Goal: Task Accomplishment & Management: Use online tool/utility

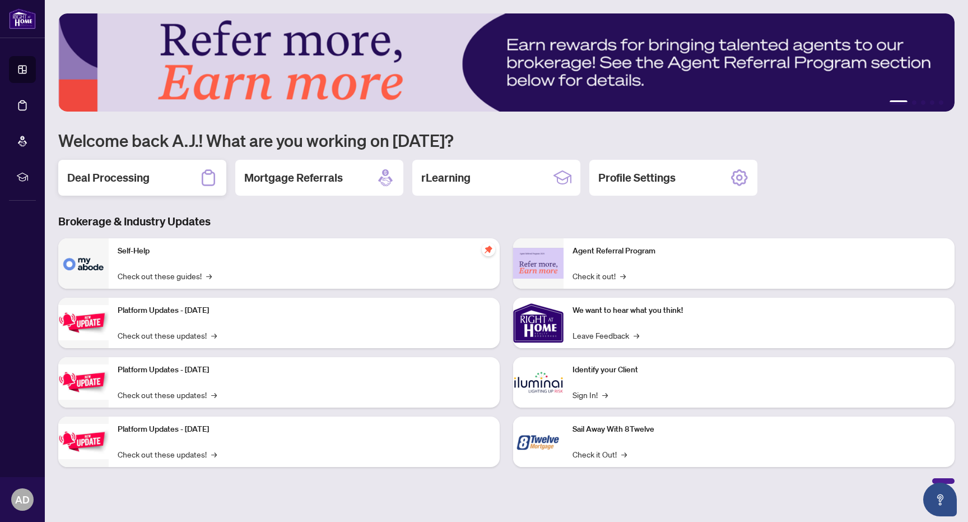
click at [158, 185] on div "Deal Processing" at bounding box center [142, 178] width 168 height 36
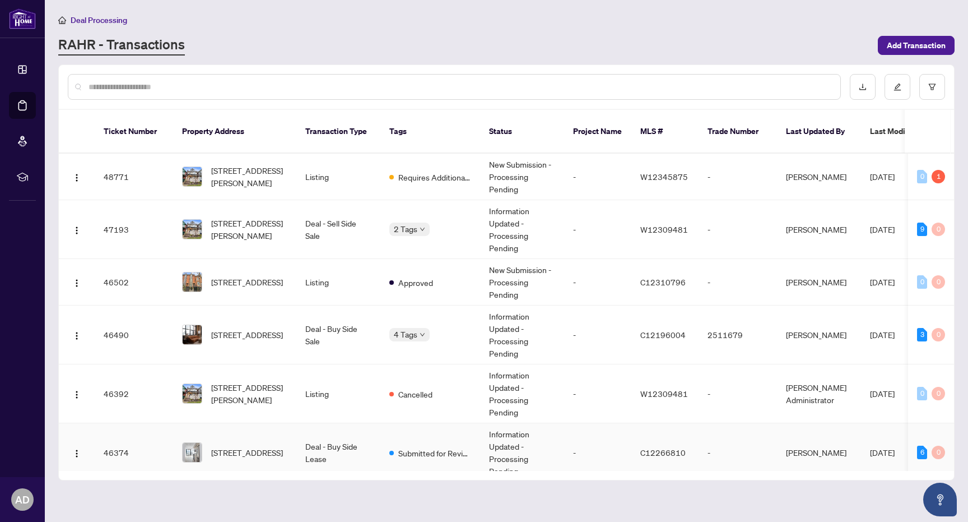
click at [243, 446] on span "[STREET_ADDRESS]" at bounding box center [247, 452] width 72 height 12
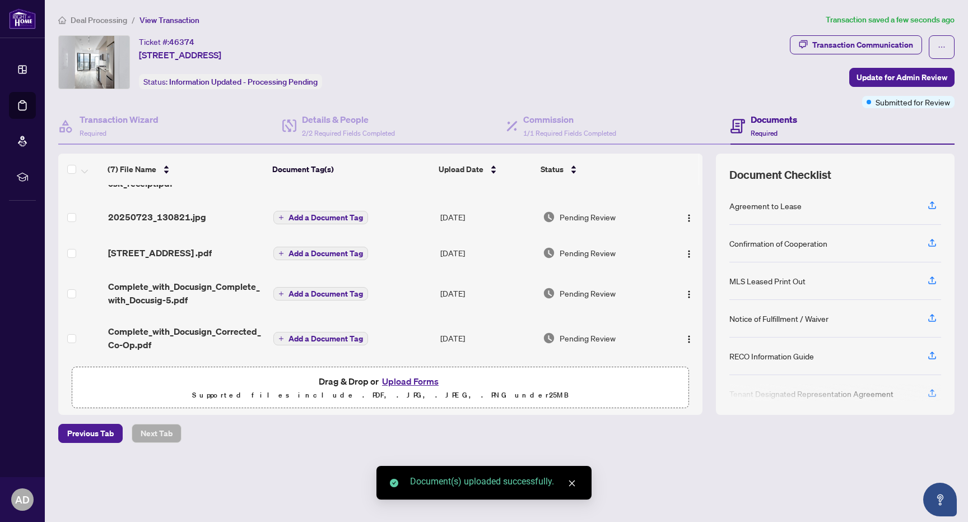
scroll to position [115, 0]
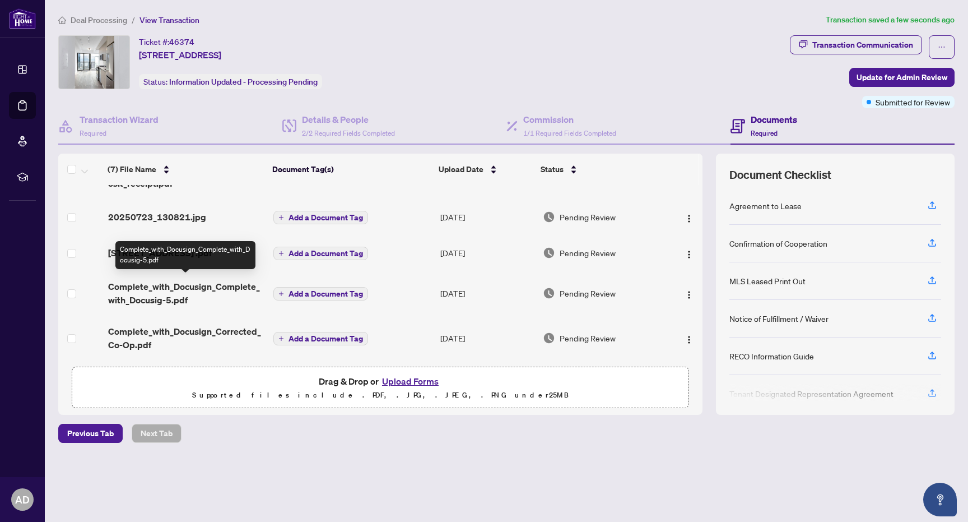
click at [229, 286] on span "Complete_with_Docusign_Complete_with_Docusig-5.pdf" at bounding box center [186, 293] width 157 height 27
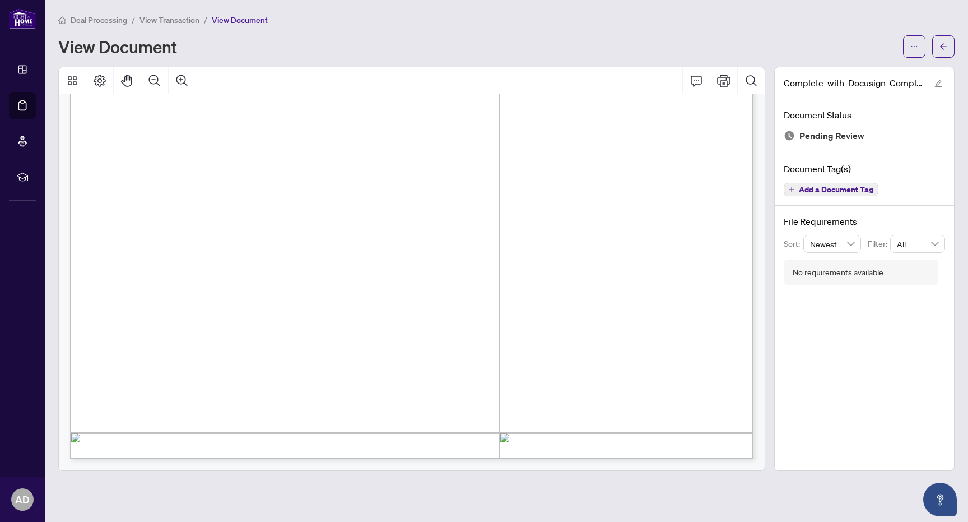
scroll to position [5928, 0]
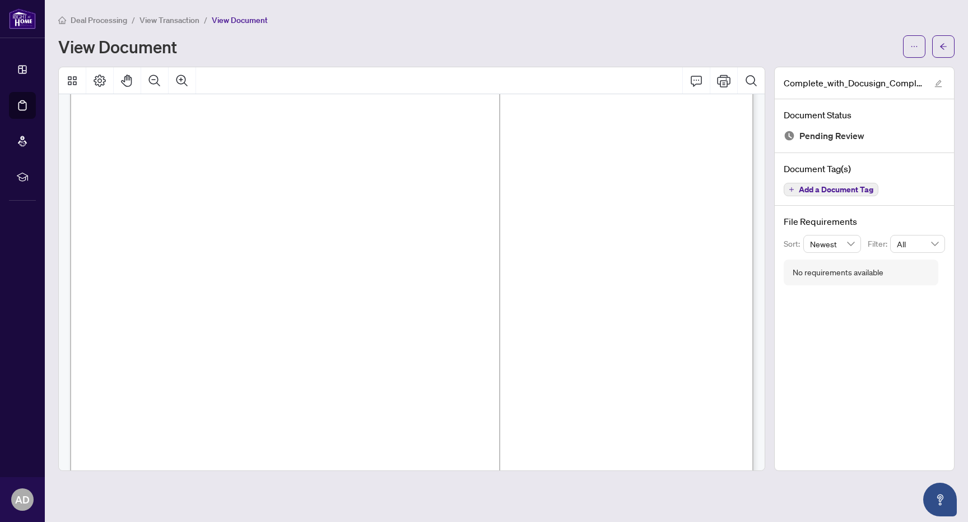
click at [161, 20] on span "View Transaction" at bounding box center [169, 20] width 60 height 10
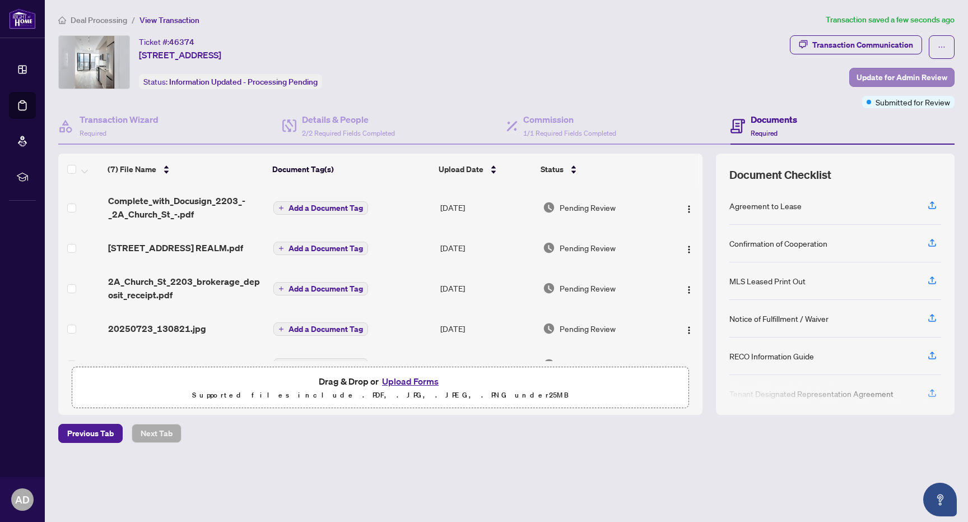
click at [878, 73] on span "Update for Admin Review" at bounding box center [902, 77] width 91 height 18
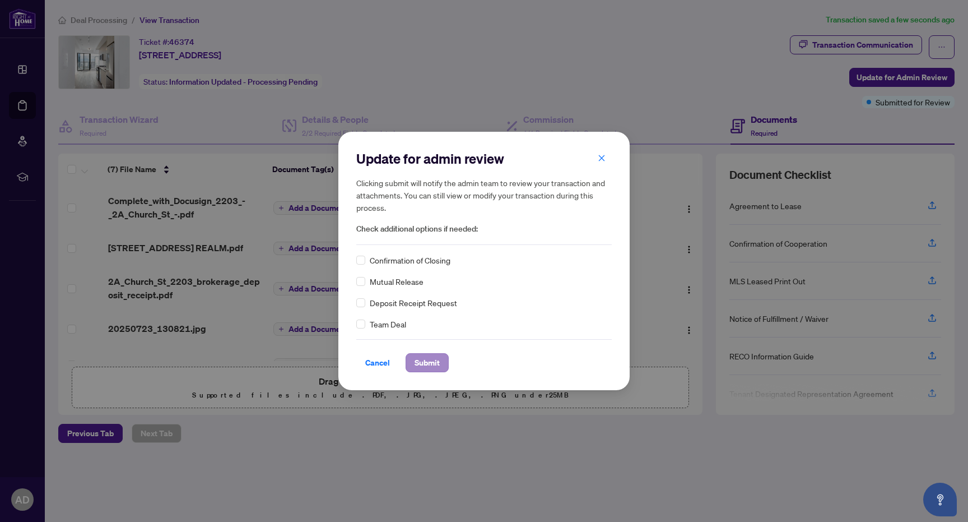
click at [427, 363] on span "Submit" at bounding box center [427, 363] width 25 height 18
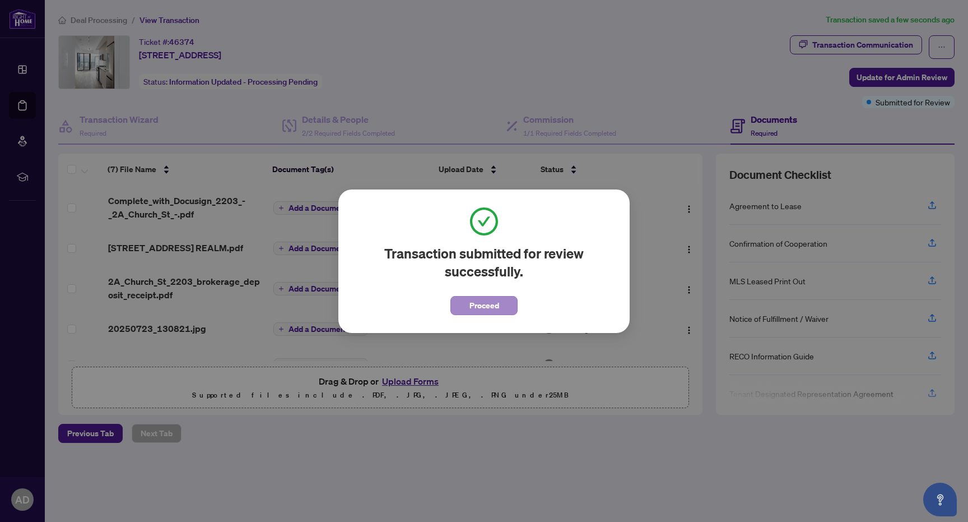
click at [486, 303] on span "Proceed" at bounding box center [484, 305] width 30 height 18
